Goal: Information Seeking & Learning: Learn about a topic

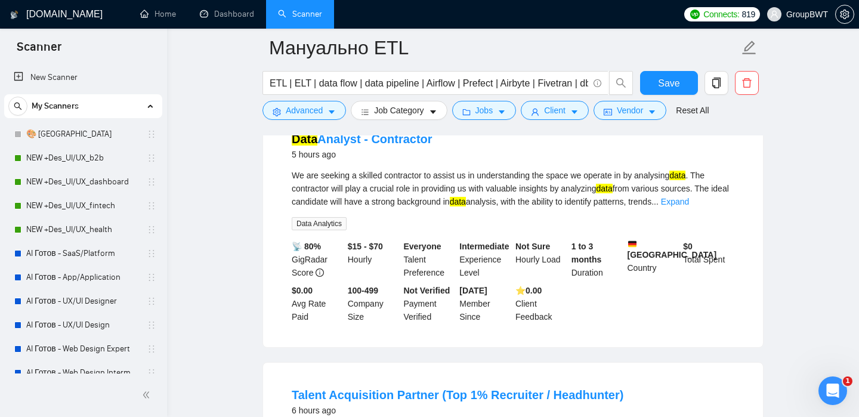
scroll to position [348, 0]
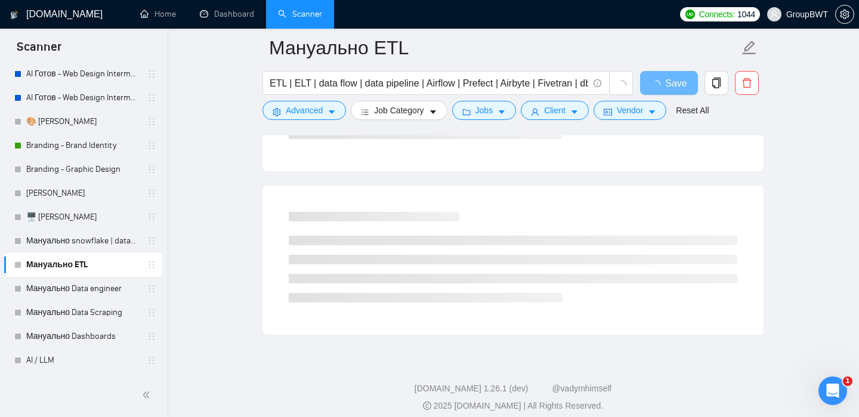
scroll to position [305, 0]
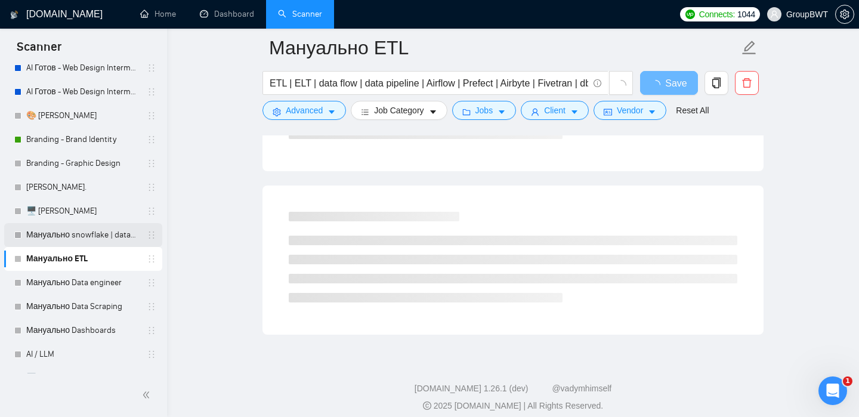
click at [53, 232] on link "Мануально snowflake | databricks" at bounding box center [82, 235] width 113 height 24
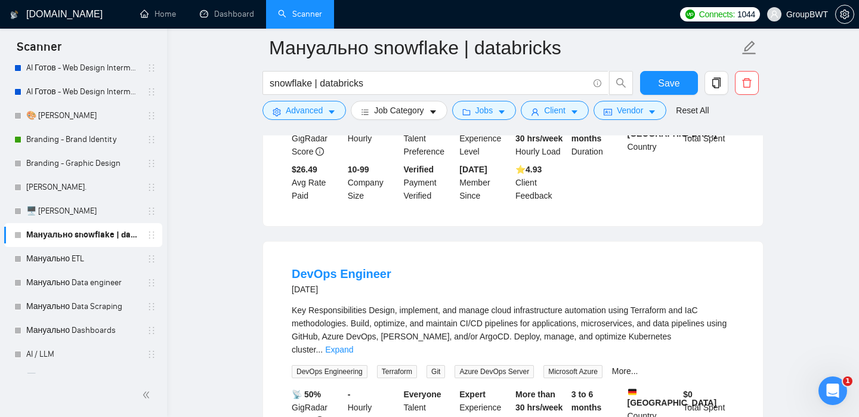
scroll to position [1563, 0]
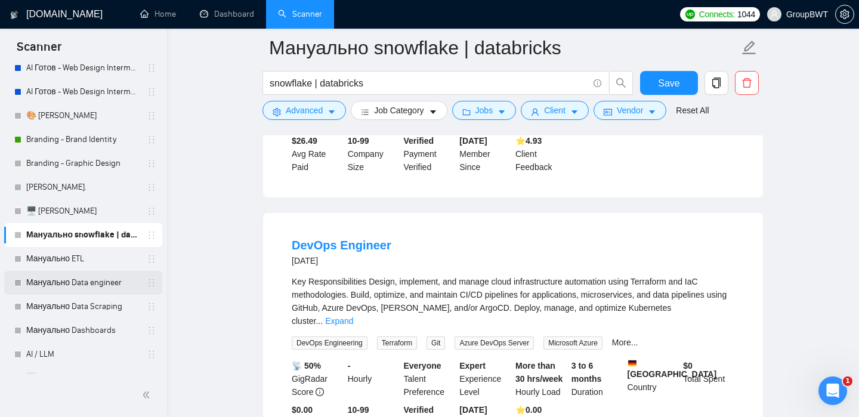
click at [88, 279] on link "Мануально Data engineer" at bounding box center [82, 283] width 113 height 24
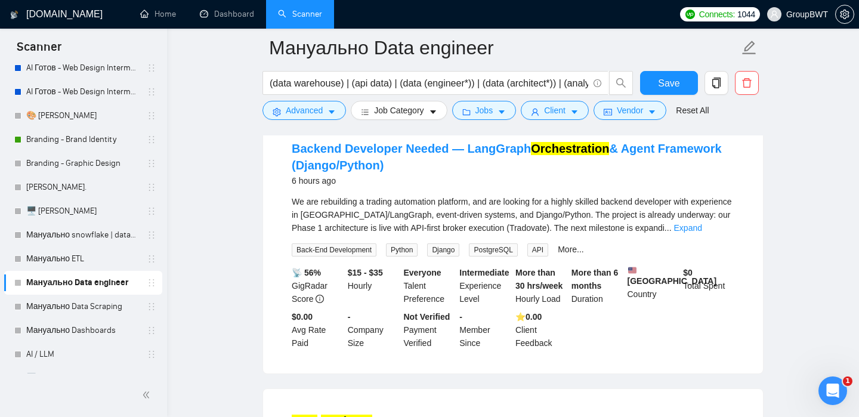
scroll to position [127, 0]
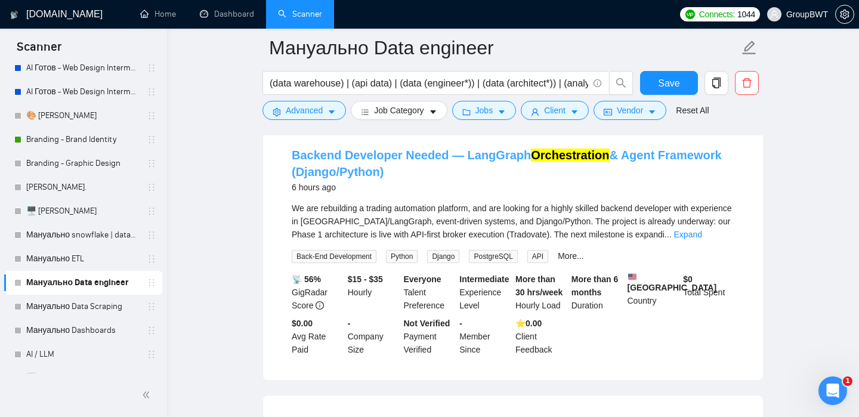
click at [689, 152] on link "Backend Developer Needed — LangGraph Orchestration & Agent Framework (Django/Py…" at bounding box center [507, 164] width 430 height 30
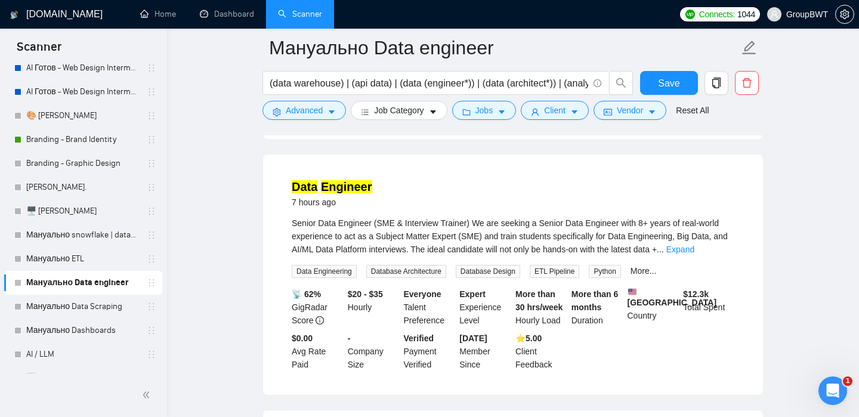
scroll to position [378, 0]
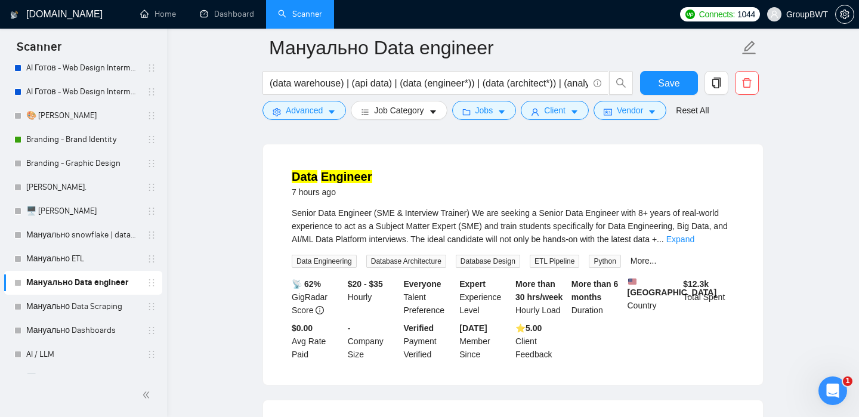
click at [359, 183] on mark "Engineer" at bounding box center [346, 176] width 51 height 13
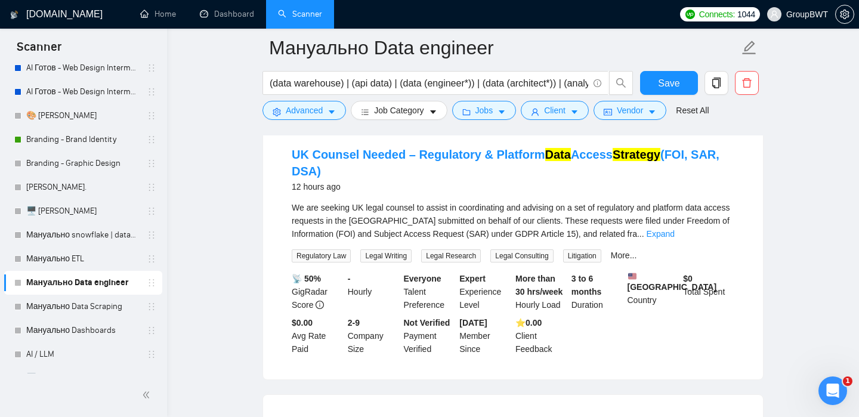
scroll to position [664, 0]
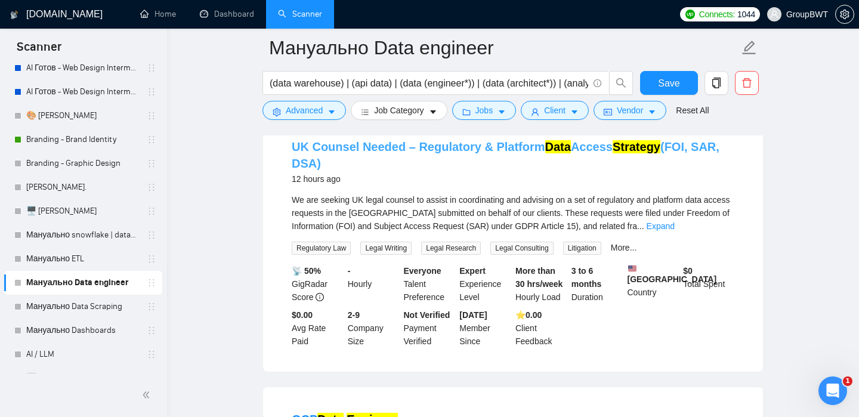
click at [578, 162] on link "UK Counsel Needed – Regulatory & Platform Data Access Strategy (FOI, SAR, DSA)" at bounding box center [506, 155] width 428 height 30
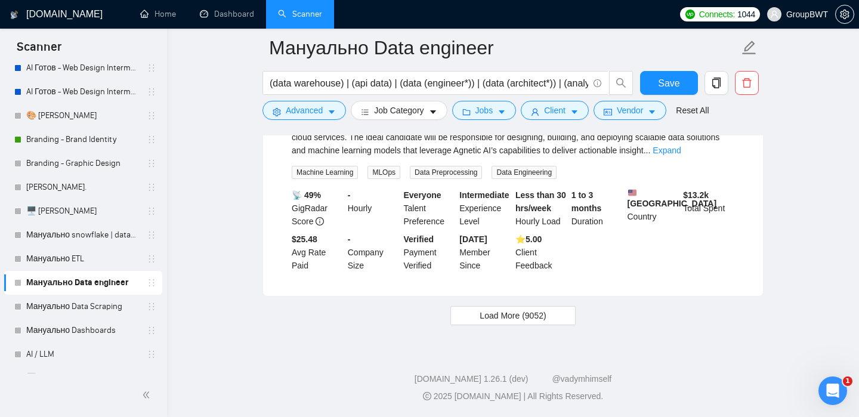
scroll to position [2530, 0]
click at [527, 322] on span "Load More (9052)" at bounding box center [513, 315] width 66 height 13
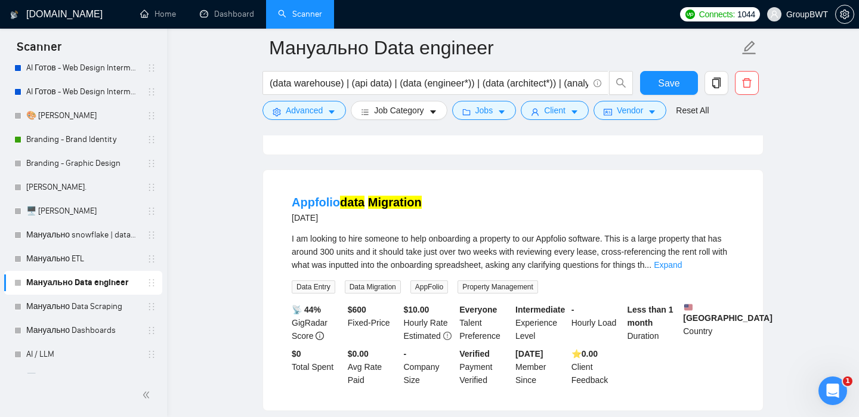
scroll to position [2665, 0]
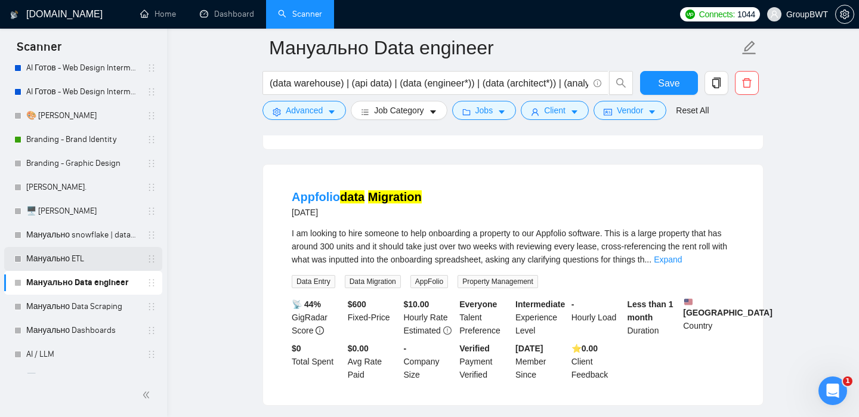
click at [85, 256] on link "Мануально ETL" at bounding box center [82, 259] width 113 height 24
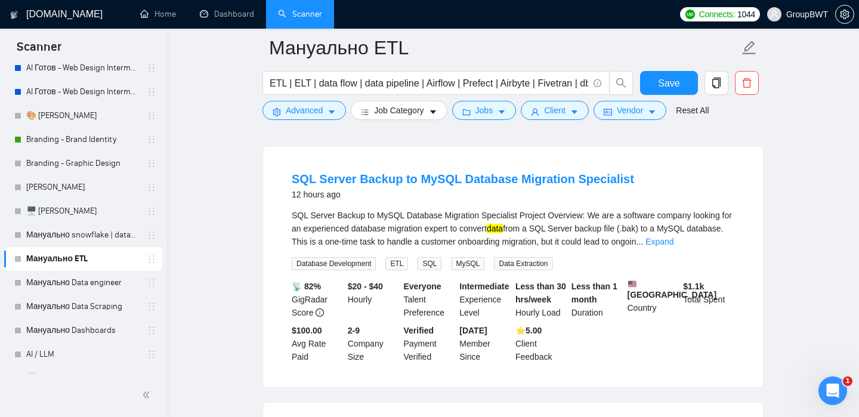
scroll to position [903, 0]
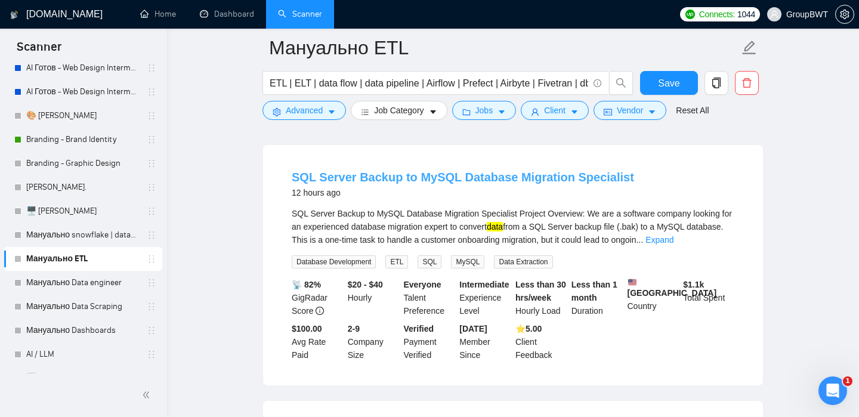
click at [426, 181] on link "SQL Server Backup to MySQL Database Migration Specialist" at bounding box center [463, 177] width 343 height 13
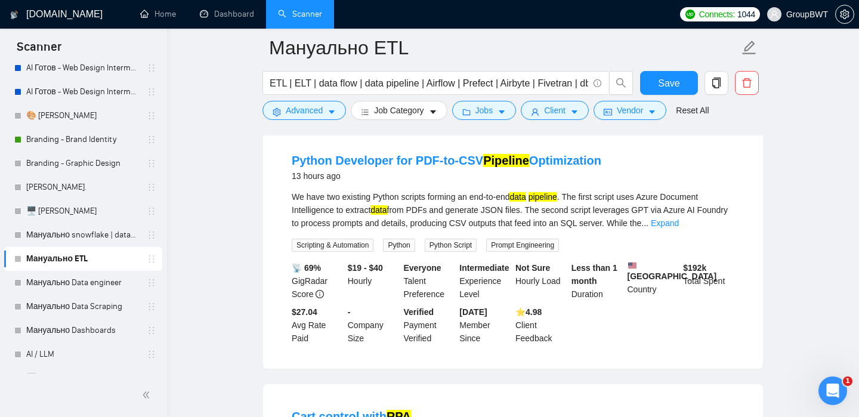
scroll to position [1449, 0]
click at [483, 166] on mark "Pipeline" at bounding box center [506, 159] width 46 height 13
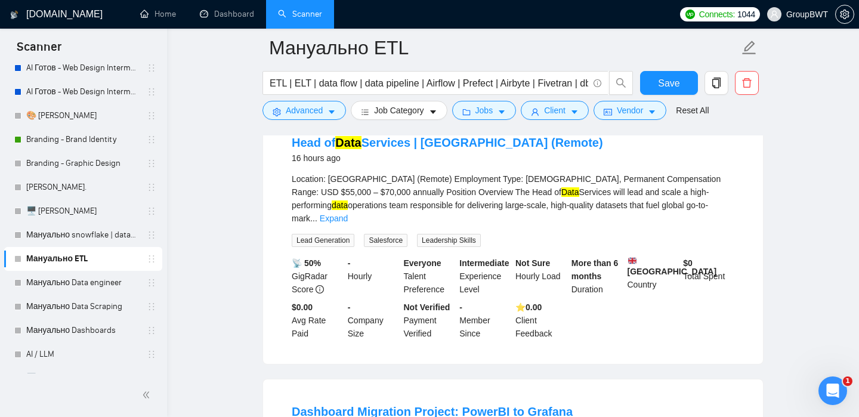
scroll to position [2270, 0]
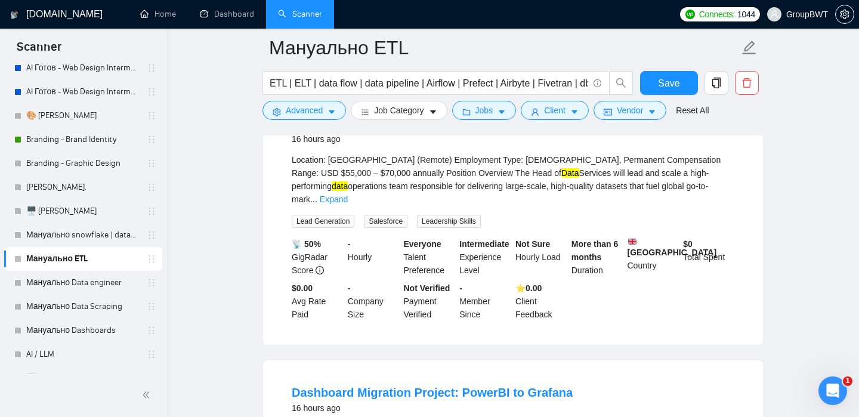
click at [446, 130] on link "Head of Data Services | Philippines (Remote)" at bounding box center [447, 123] width 311 height 13
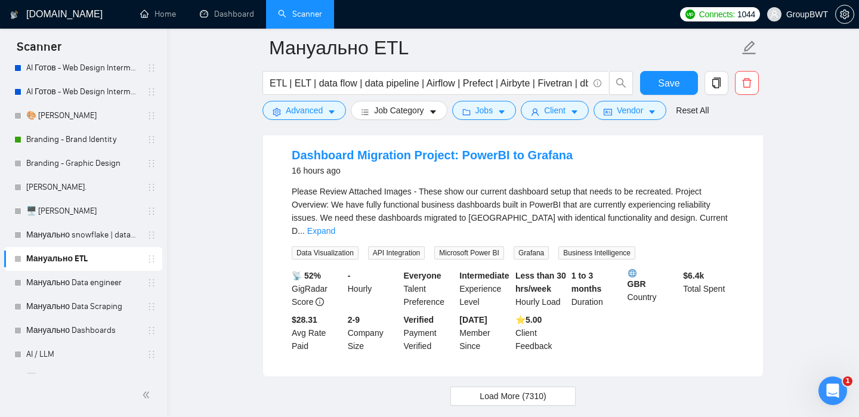
scroll to position [2522, 0]
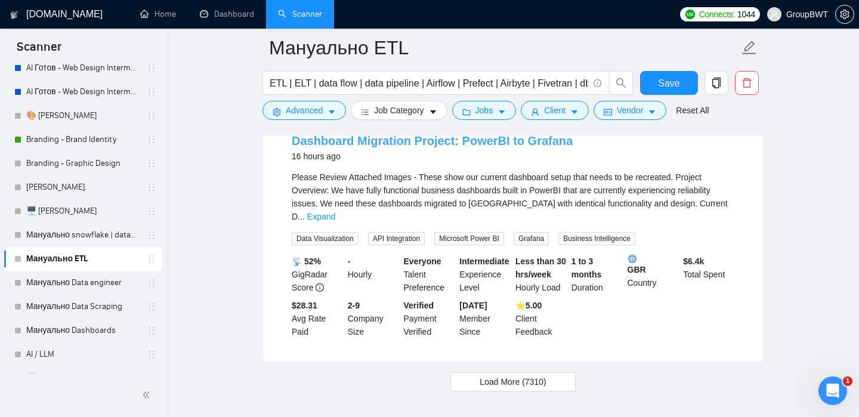
click at [396, 147] on link "Dashboard Migration Project: PowerBI to Grafana" at bounding box center [432, 140] width 281 height 13
